Goal: Task Accomplishment & Management: Manage account settings

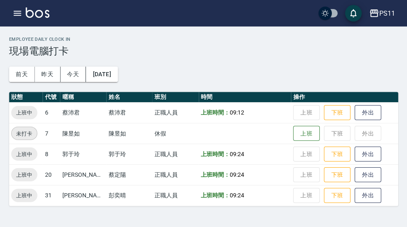
click at [21, 17] on icon "button" at bounding box center [18, 13] width 10 height 10
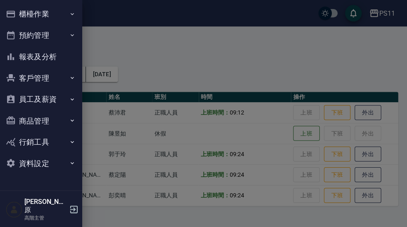
click at [55, 101] on button "員工及薪資" at bounding box center [41, 98] width 76 height 21
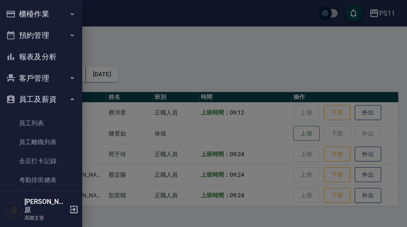
click at [31, 119] on link "員工列表" at bounding box center [41, 122] width 76 height 19
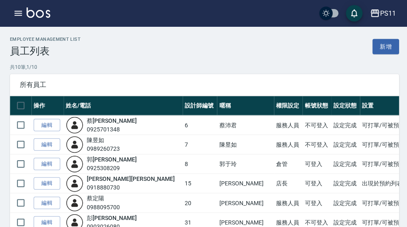
click at [51, 185] on link "編輯" at bounding box center [46, 183] width 26 height 13
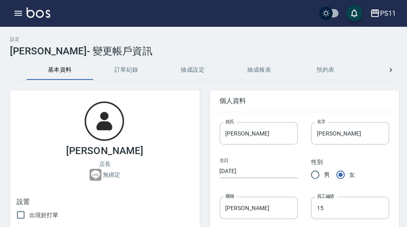
click at [390, 66] on icon at bounding box center [388, 70] width 8 height 8
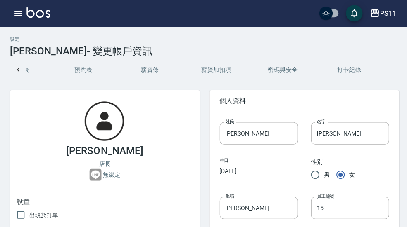
scroll to position [0, 241]
click at [279, 75] on button "密碼與安全" at bounding box center [281, 70] width 66 height 20
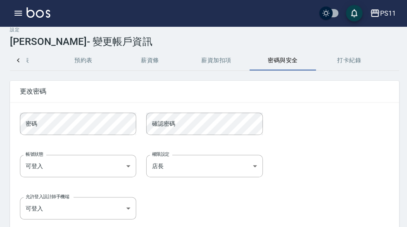
scroll to position [26, 0]
